Goal: Transaction & Acquisition: Subscribe to service/newsletter

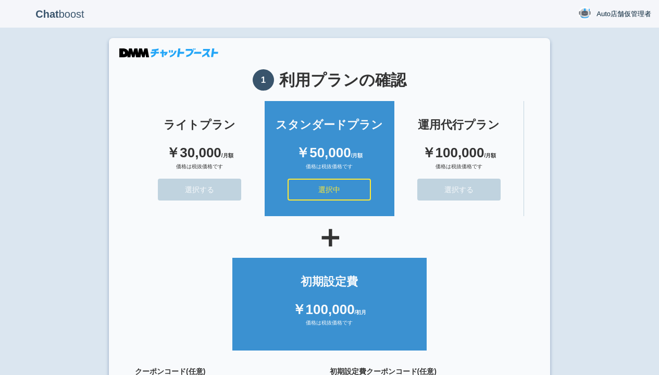
scroll to position [93, 0]
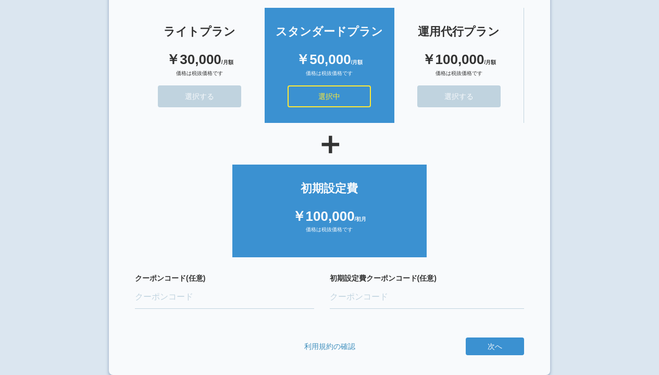
click at [0, 0] on button "次へ" at bounding box center [0, 0] width 0 height 0
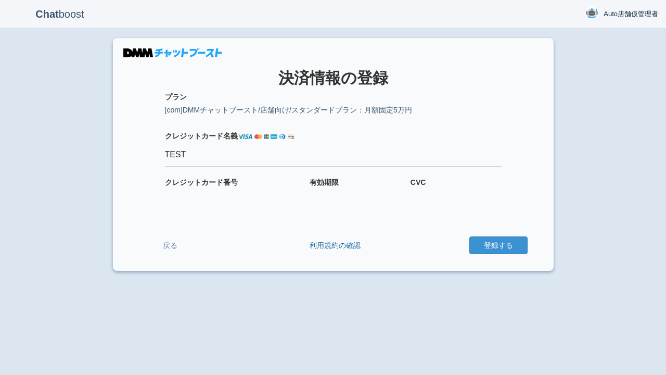
type input "TEST"
click at [498, 245] on button "登録する" at bounding box center [499, 245] width 58 height 18
